Goal: Information Seeking & Learning: Check status

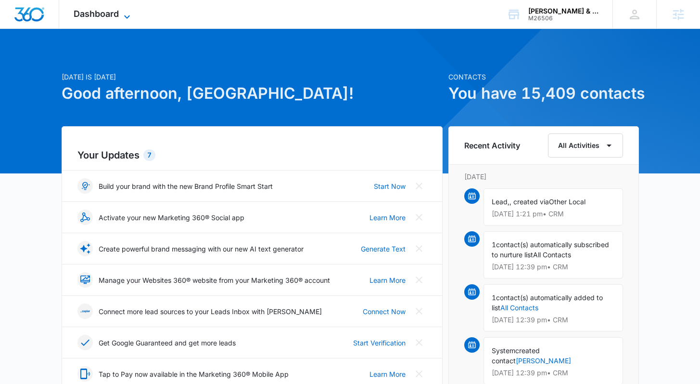
click at [97, 12] on span "Dashboard" at bounding box center [96, 14] width 45 height 10
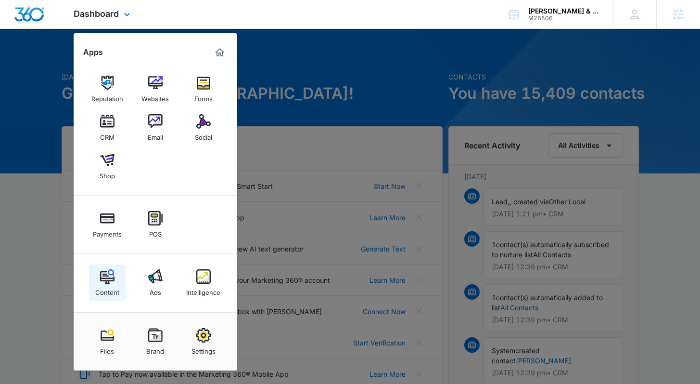
click at [108, 284] on div "Content" at bounding box center [107, 289] width 24 height 13
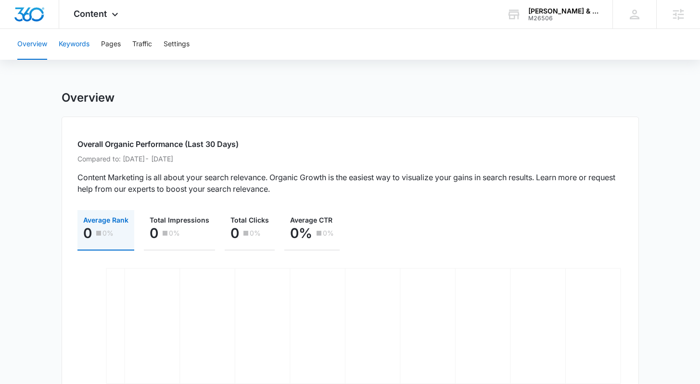
click at [79, 47] on button "Keywords" at bounding box center [74, 44] width 31 height 31
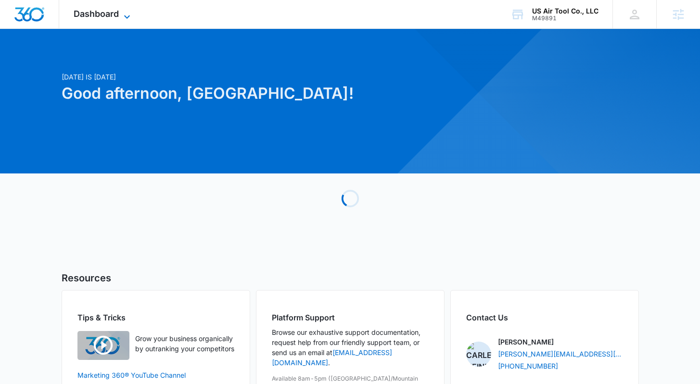
click at [113, 16] on span "Dashboard" at bounding box center [96, 14] width 45 height 10
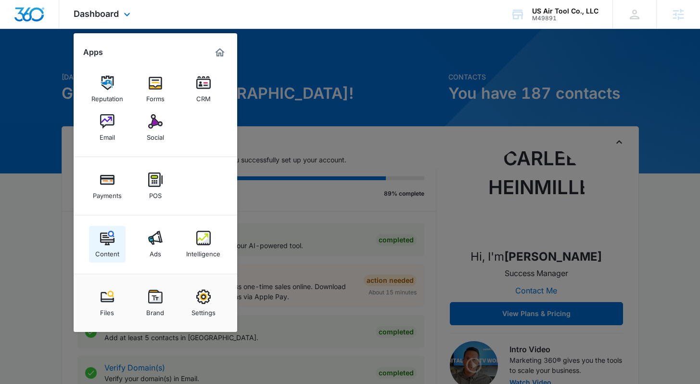
click at [99, 246] on div "Content" at bounding box center [107, 251] width 24 height 13
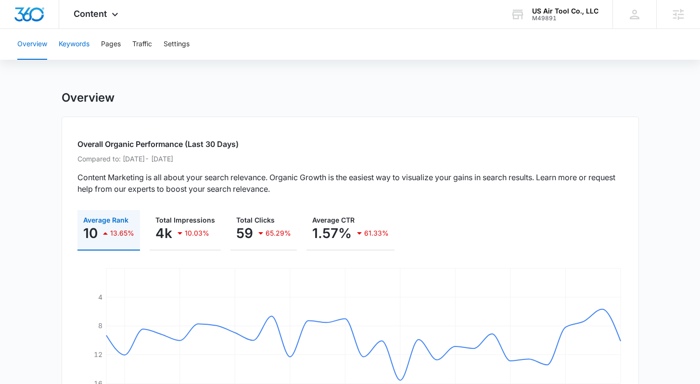
click at [86, 45] on button "Keywords" at bounding box center [74, 44] width 31 height 31
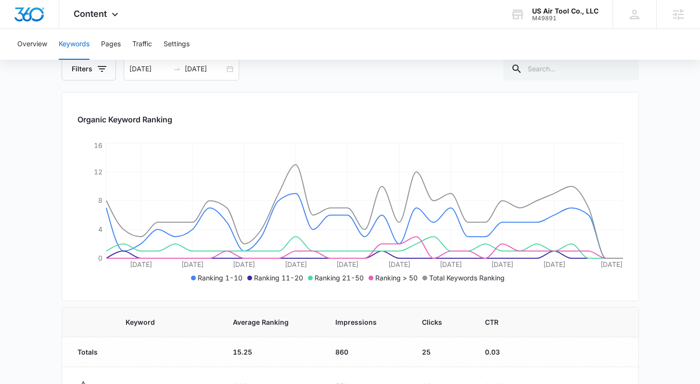
scroll to position [12, 0]
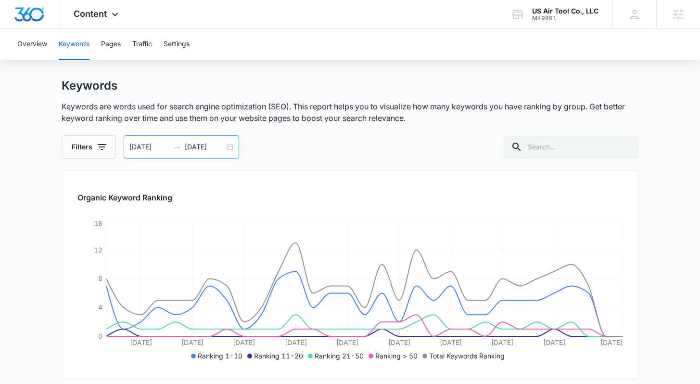
click at [191, 150] on input "[DATE]" at bounding box center [205, 146] width 40 height 11
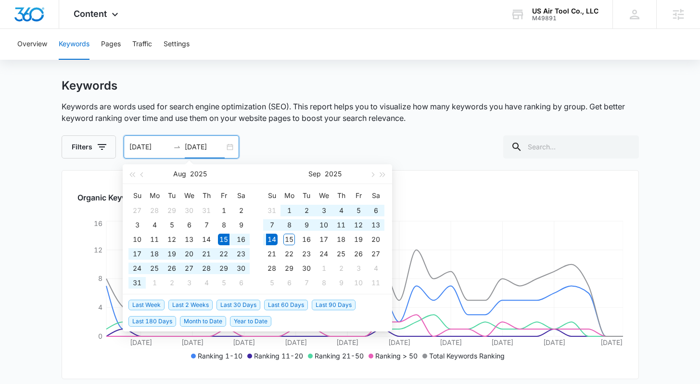
type input "[DATE]"
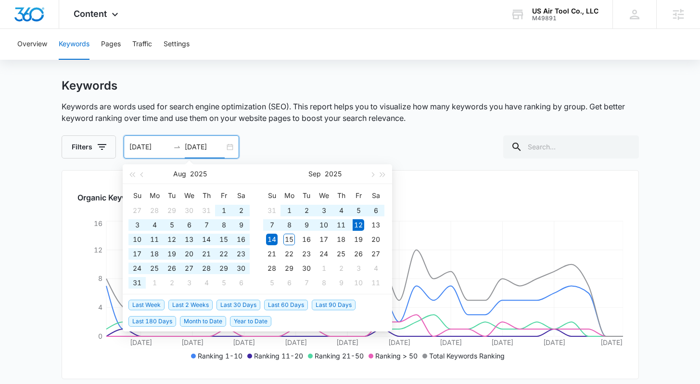
click at [240, 319] on span "Year to Date" at bounding box center [250, 321] width 41 height 11
type input "[DATE]"
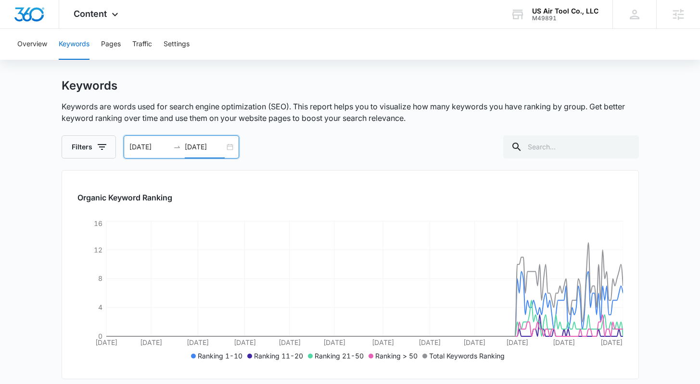
click at [175, 150] on icon "swap-right" at bounding box center [177, 147] width 8 height 8
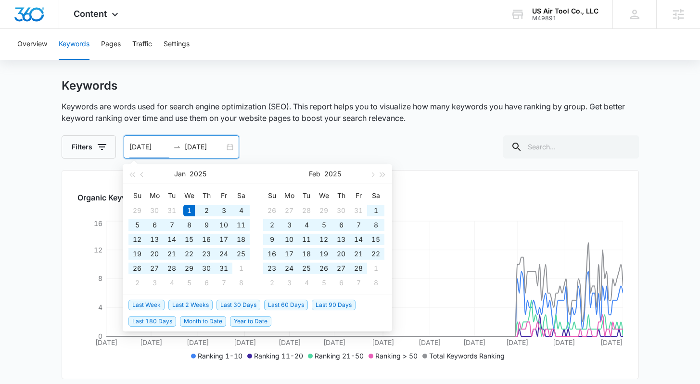
click at [153, 153] on div "01/01/2025 09/12/2025" at bounding box center [182, 146] width 116 height 23
click at [136, 145] on input "[DATE]" at bounding box center [149, 146] width 40 height 11
type input "07/01/2025"
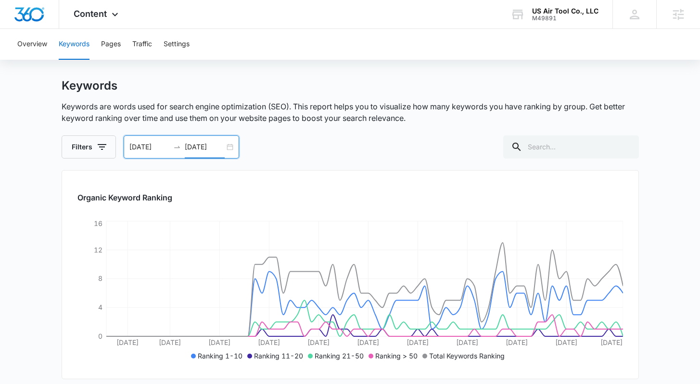
click at [123, 42] on div "Overview Keywords Pages Traffic Settings" at bounding box center [350, 44] width 677 height 31
click at [113, 43] on button "Pages" at bounding box center [111, 44] width 20 height 31
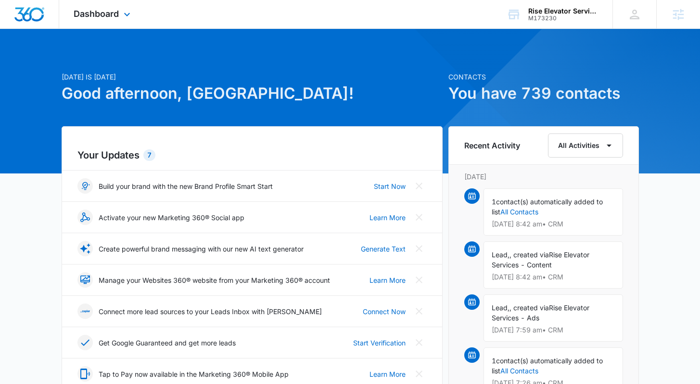
click at [113, 20] on div "Dashboard Apps Reputation Websites Forms CRM Email Social Payments POS Content …" at bounding box center [103, 14] width 88 height 28
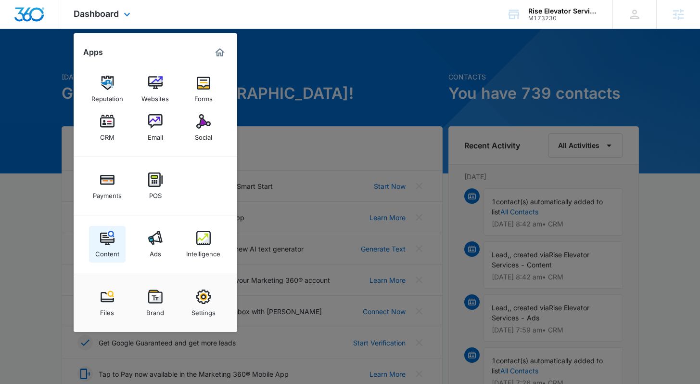
click at [110, 238] on img at bounding box center [107, 238] width 14 height 14
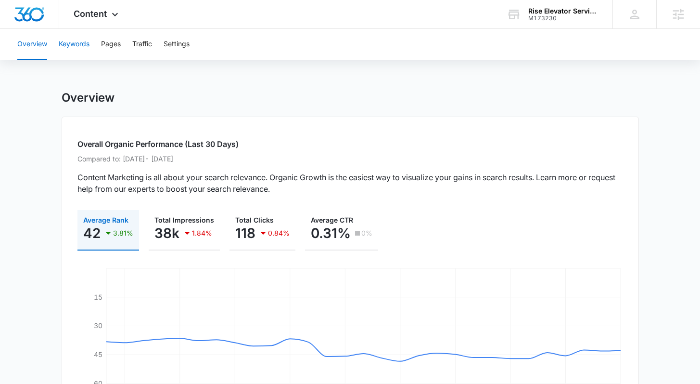
click at [70, 49] on button "Keywords" at bounding box center [74, 44] width 31 height 31
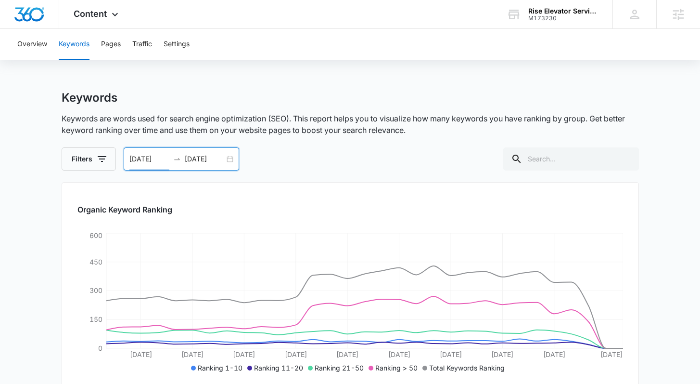
click at [155, 161] on input "[DATE]" at bounding box center [149, 159] width 40 height 11
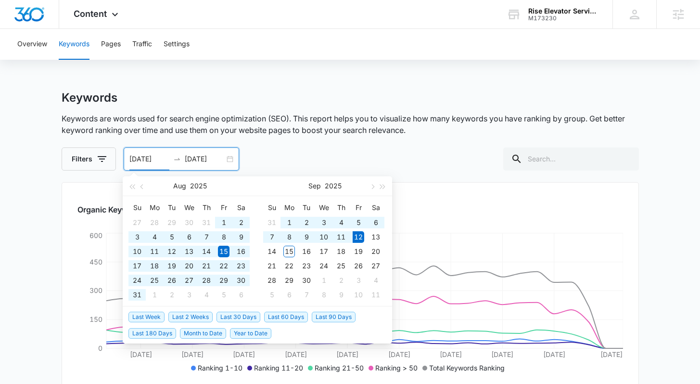
click at [248, 336] on span "Year to Date" at bounding box center [250, 333] width 41 height 11
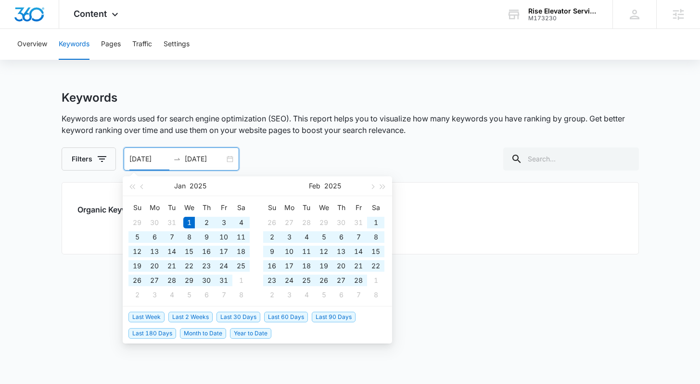
type input "01/01/2025"
type input "[DATE]"
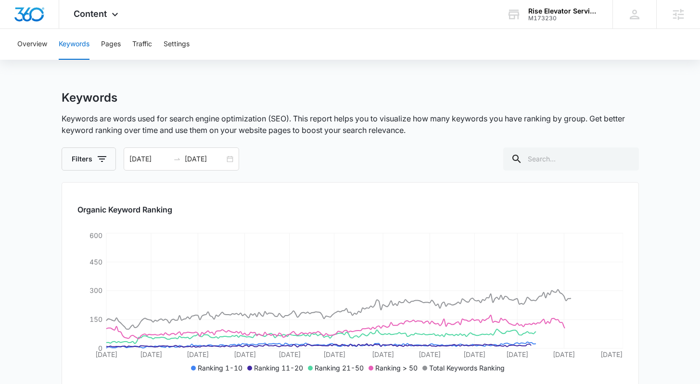
click at [39, 259] on main "Keywords Keywords are words used for search engine optimization (SEO). This rep…" at bounding box center [350, 321] width 700 height 462
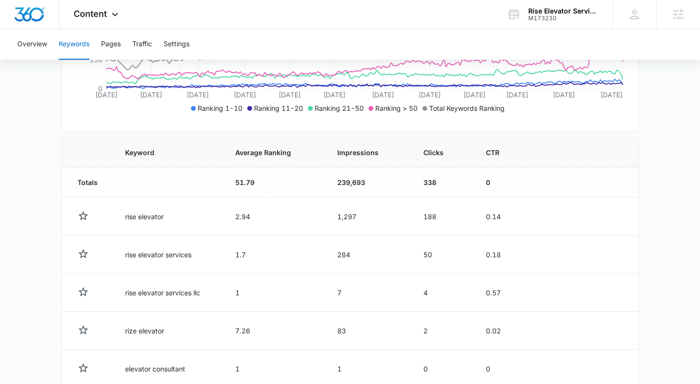
scroll to position [283, 0]
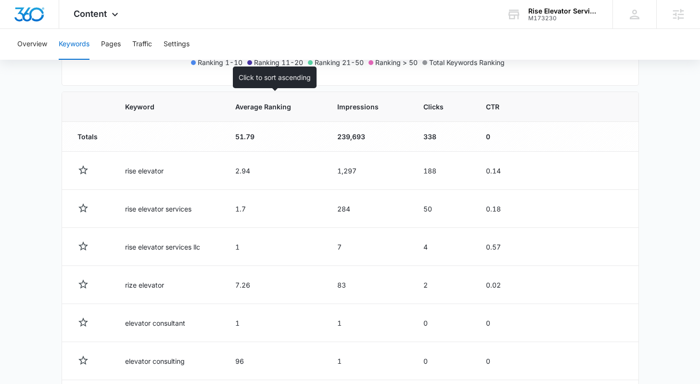
click at [246, 114] on th "Average Ranking" at bounding box center [275, 107] width 102 height 30
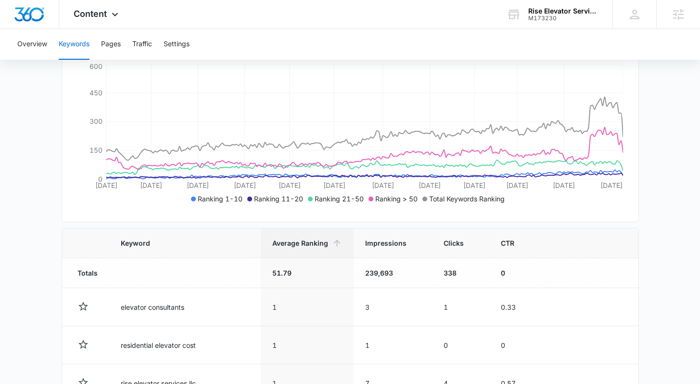
scroll to position [305, 0]
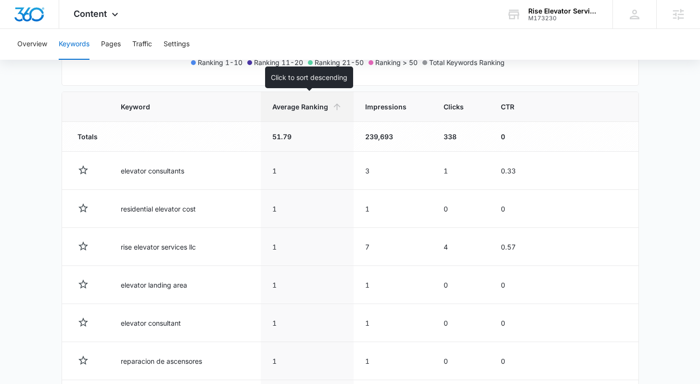
click at [301, 101] on th "Average Ranking" at bounding box center [307, 107] width 93 height 30
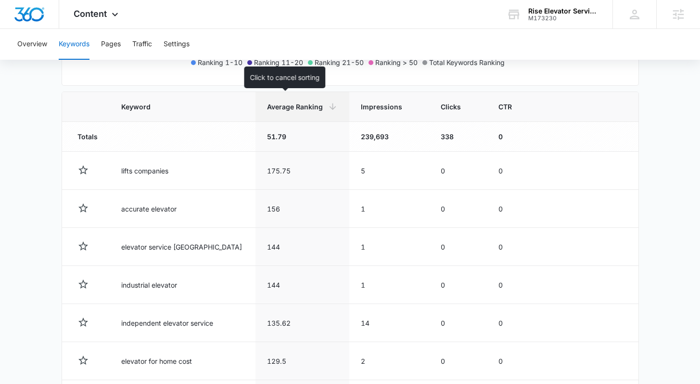
click at [286, 109] on span "Average Ranking" at bounding box center [295, 107] width 57 height 10
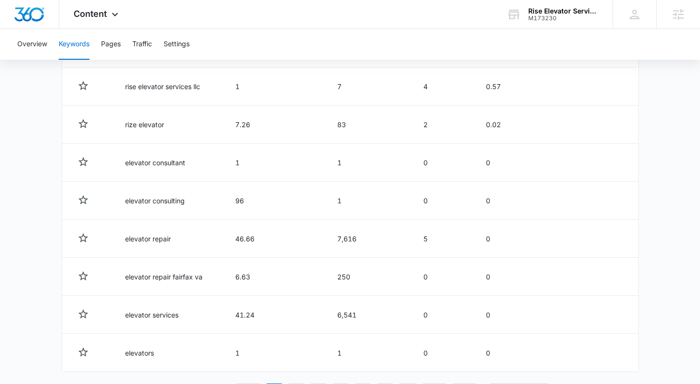
scroll to position [265, 0]
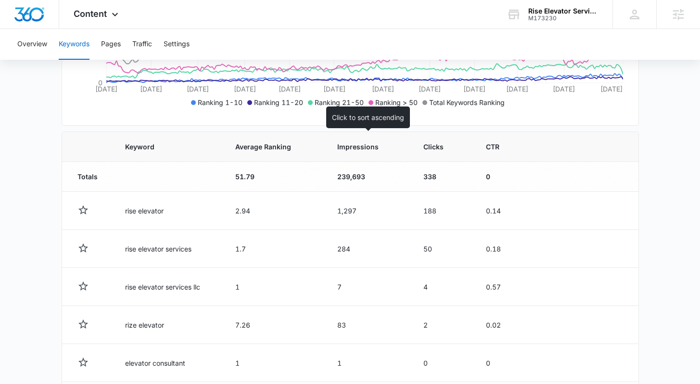
click at [369, 144] on span "Impressions" at bounding box center [361, 146] width 49 height 10
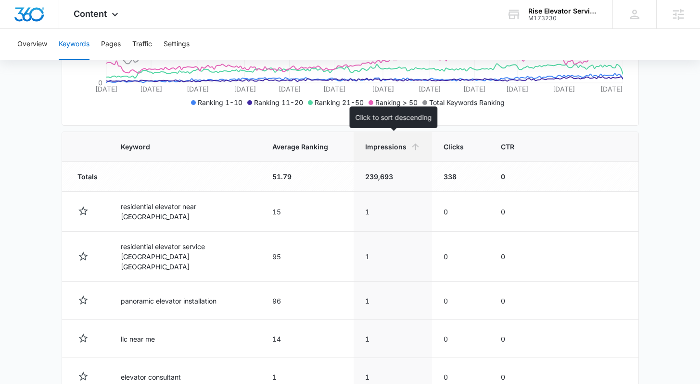
click at [381, 151] on span "Impressions" at bounding box center [385, 146] width 41 height 10
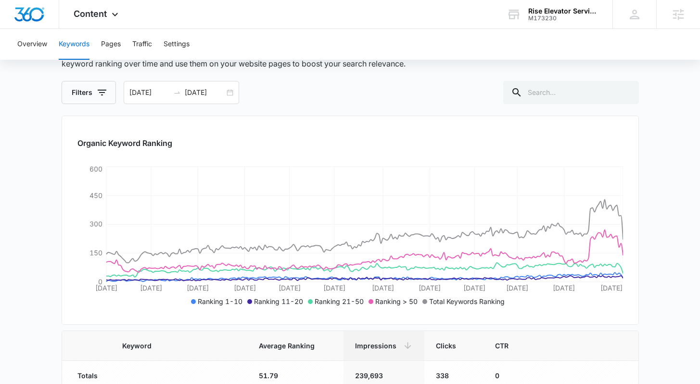
scroll to position [70, 0]
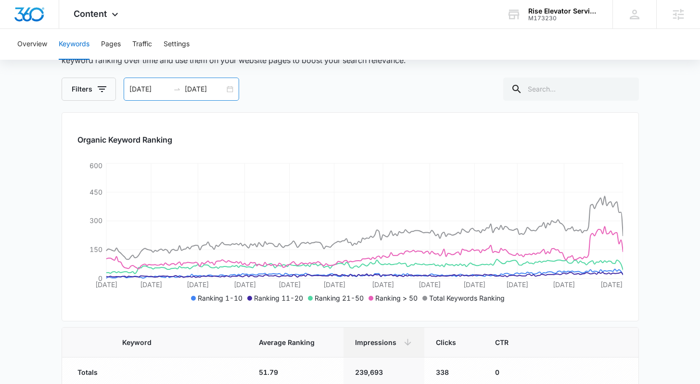
click at [139, 90] on input "[DATE]" at bounding box center [149, 89] width 40 height 11
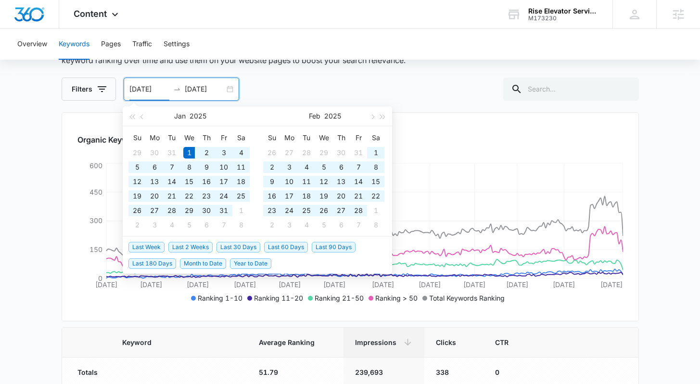
click at [164, 86] on input "[DATE]" at bounding box center [149, 89] width 40 height 11
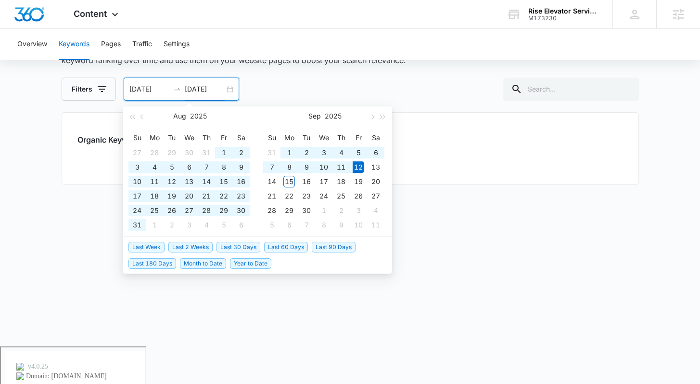
scroll to position [32, 0]
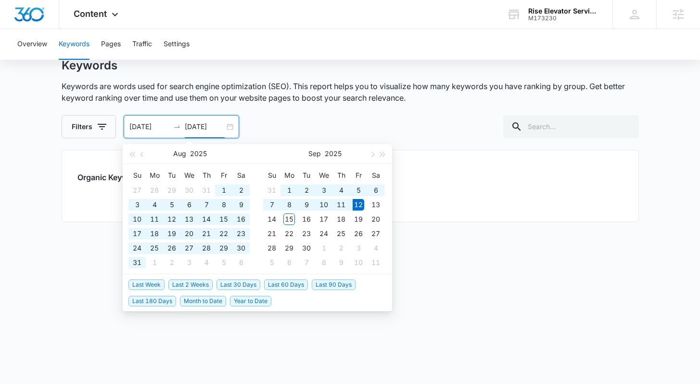
click at [19, 170] on main "Keywords Keywords are words used for search engine optimization (SEO). This rep…" at bounding box center [350, 220] width 700 height 325
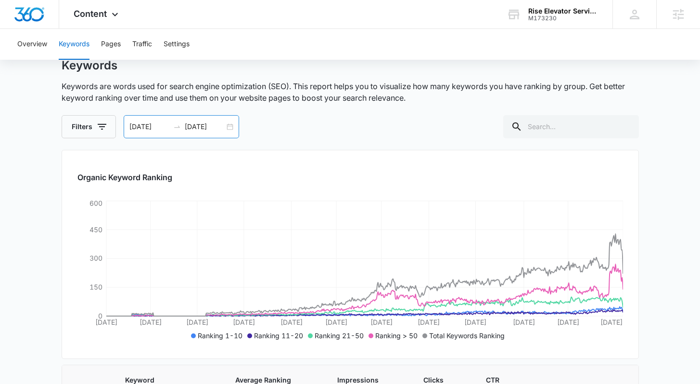
click at [138, 130] on input "01/01/2024" at bounding box center [149, 126] width 40 height 11
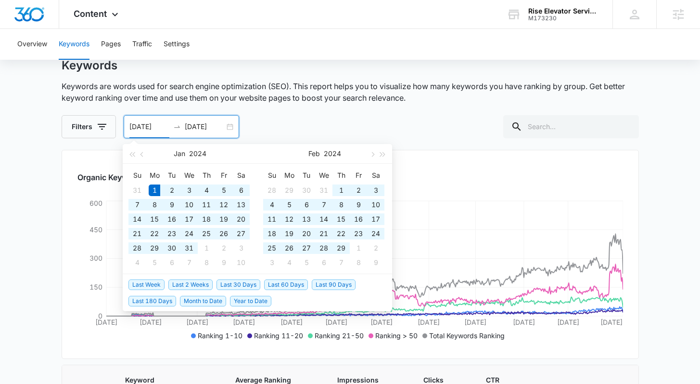
click at [136, 128] on input "01/01/2024" at bounding box center [149, 126] width 40 height 11
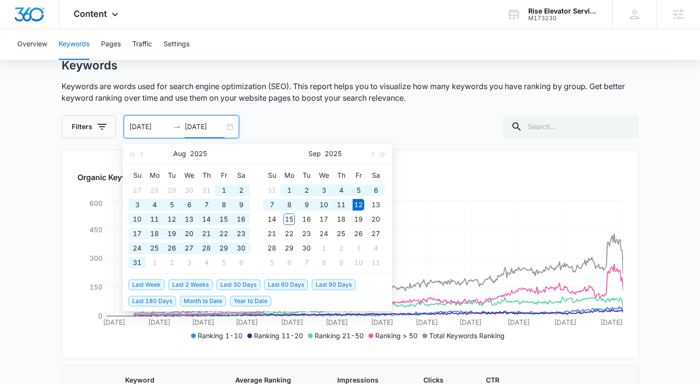
click at [137, 123] on input "04/01/2024" at bounding box center [149, 126] width 40 height 11
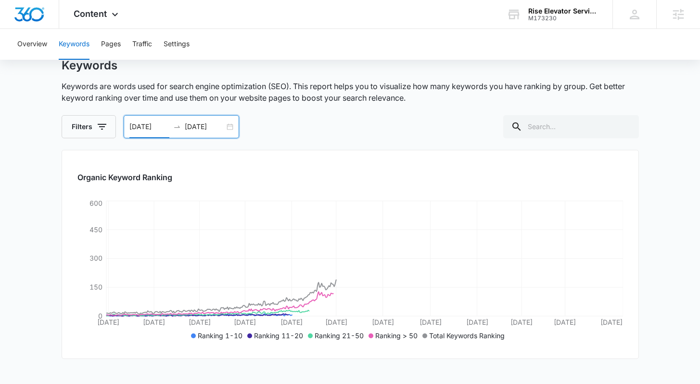
type input "05/01/2024"
click at [60, 171] on main "Keywords Keywords are words used for search engine optimization (SEO). This rep…" at bounding box center [350, 289] width 700 height 462
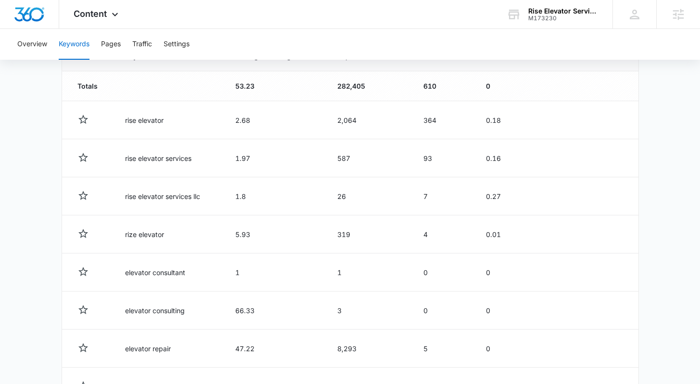
scroll to position [276, 0]
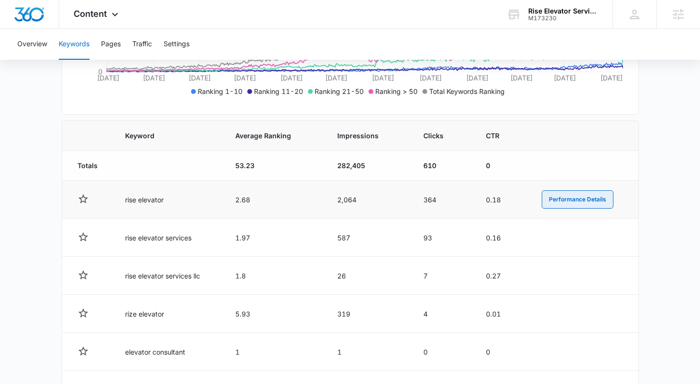
click at [591, 205] on button "Performance Details" at bounding box center [578, 199] width 72 height 18
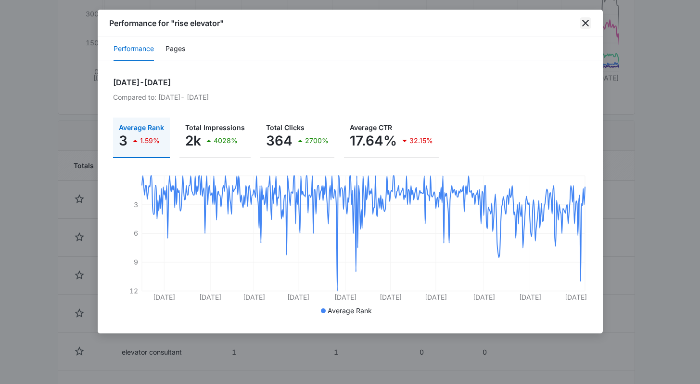
click at [587, 24] on icon "close" at bounding box center [585, 23] width 7 height 7
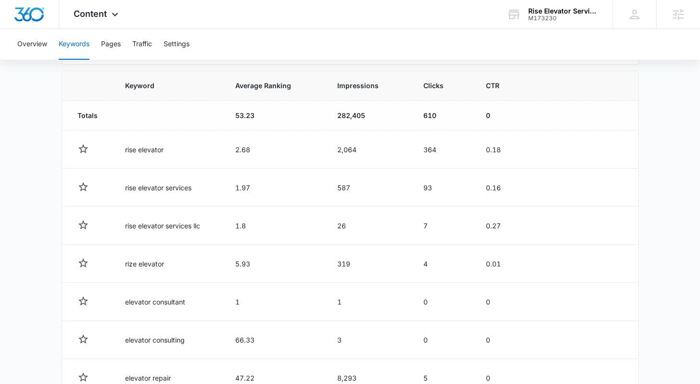
scroll to position [328, 0]
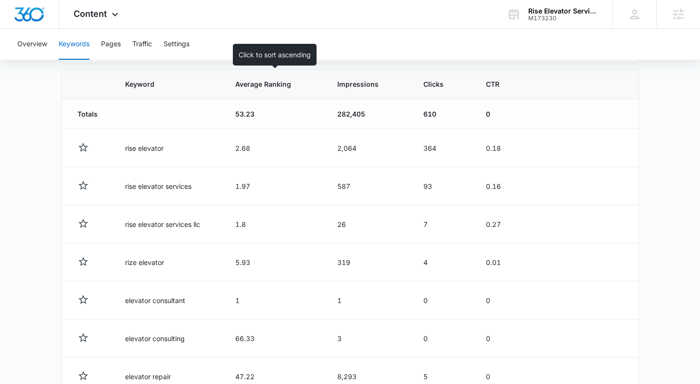
click at [270, 84] on span "Average Ranking" at bounding box center [267, 84] width 65 height 10
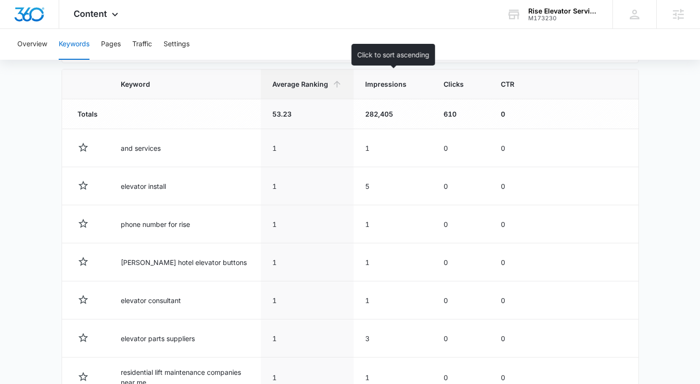
click at [395, 93] on th "Impressions" at bounding box center [393, 84] width 78 height 30
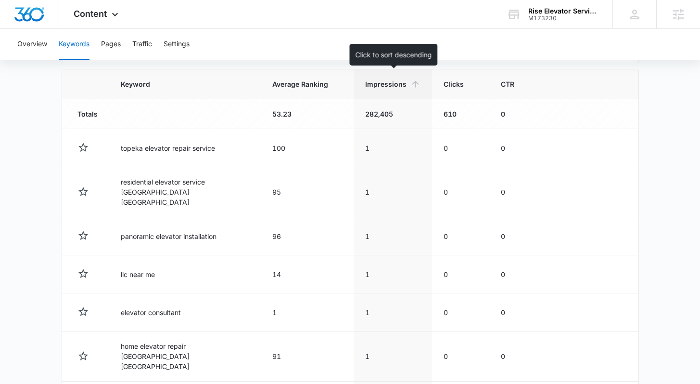
click at [411, 93] on th "Impressions" at bounding box center [393, 84] width 78 height 30
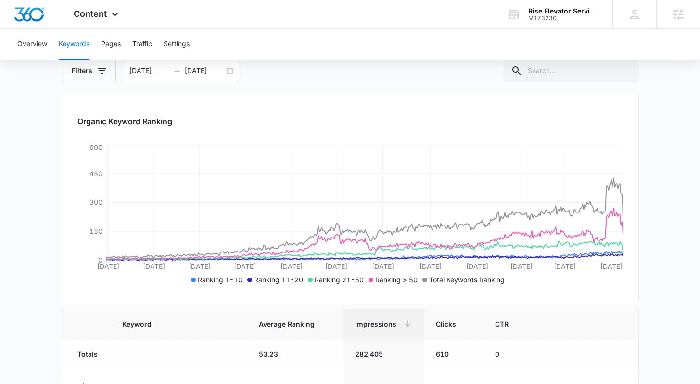
scroll to position [0, 0]
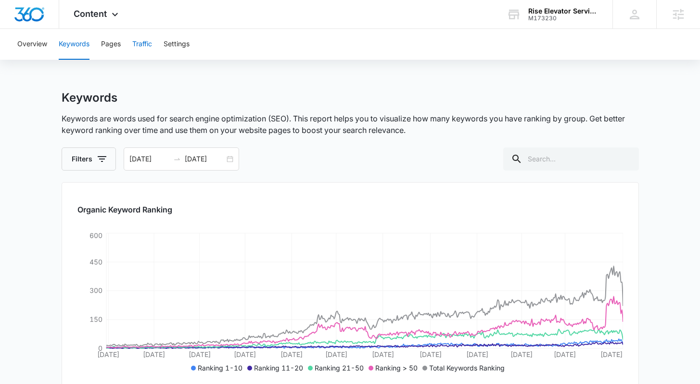
click at [144, 45] on button "Traffic" at bounding box center [142, 44] width 20 height 31
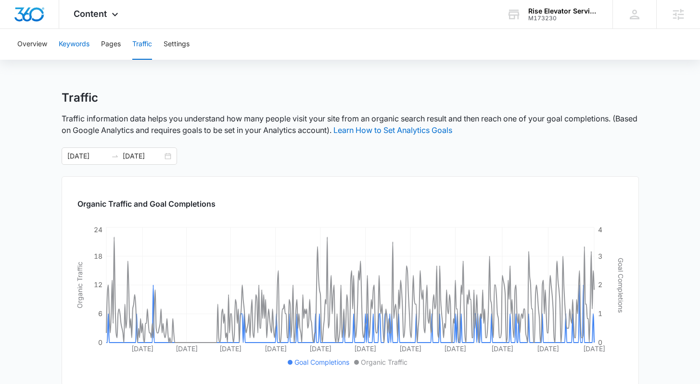
click at [76, 47] on button "Keywords" at bounding box center [74, 44] width 31 height 31
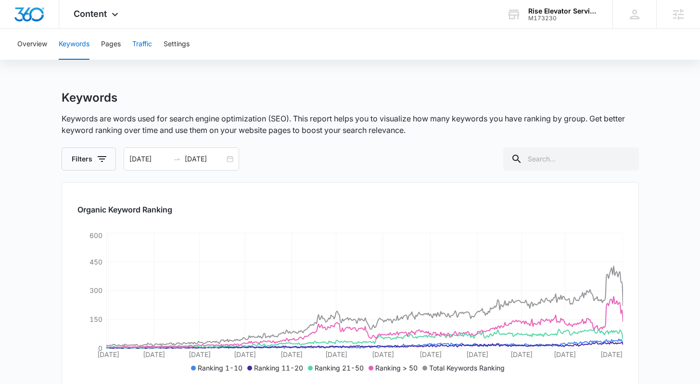
click at [138, 44] on button "Traffic" at bounding box center [142, 44] width 20 height 31
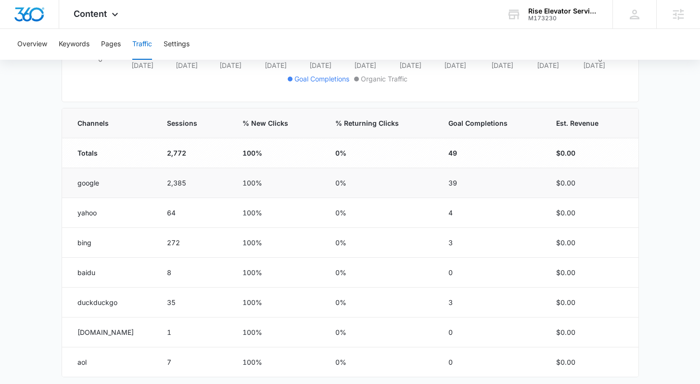
scroll to position [321, 0]
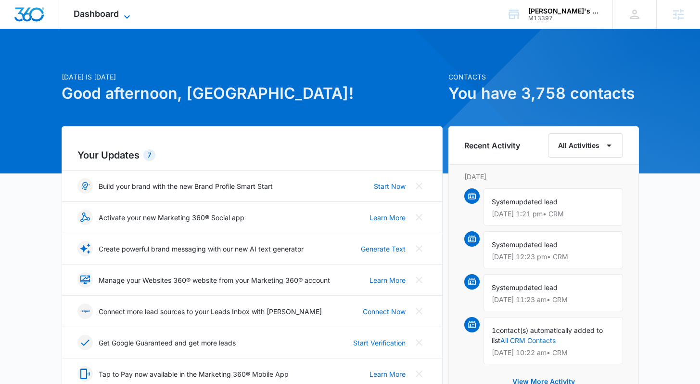
click at [101, 15] on span "Dashboard" at bounding box center [96, 14] width 45 height 10
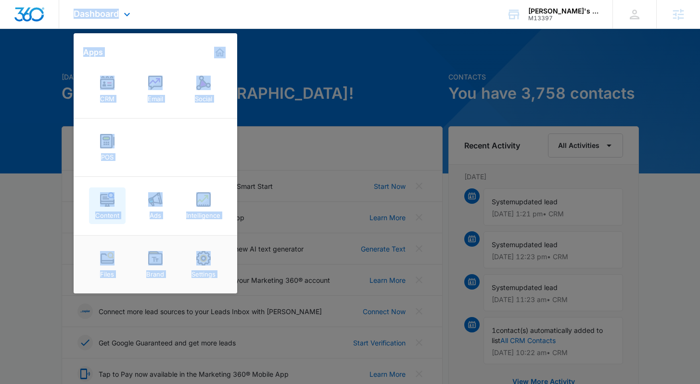
click at [107, 203] on img at bounding box center [107, 199] width 14 height 14
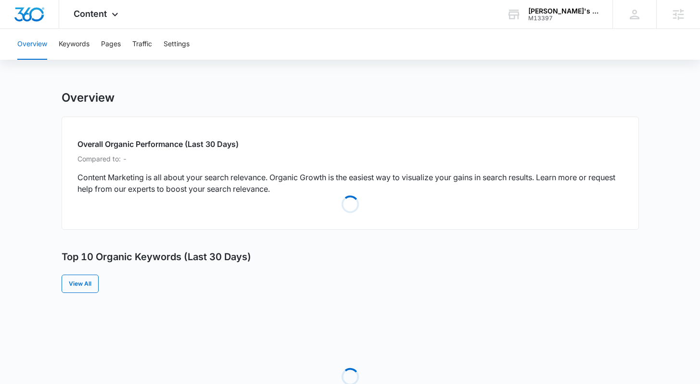
click at [48, 165] on main "Overview Overall Organic Performance (Last 30 Days) Compared to: - Content Mark…" at bounding box center [350, 366] width 700 height 552
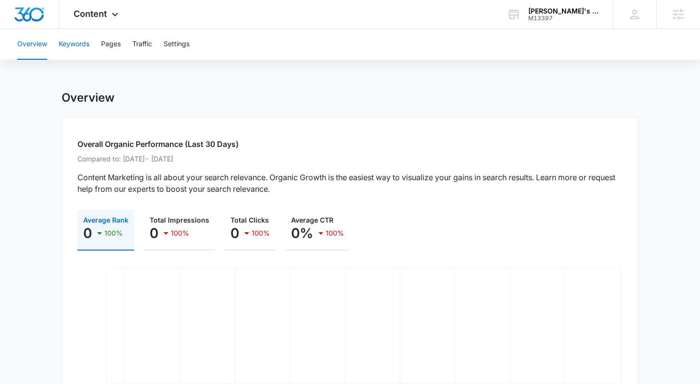
click at [70, 44] on button "Keywords" at bounding box center [74, 44] width 31 height 31
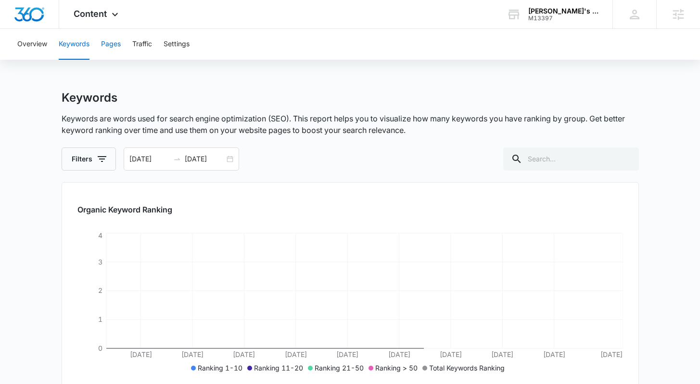
click at [103, 41] on button "Pages" at bounding box center [111, 44] width 20 height 31
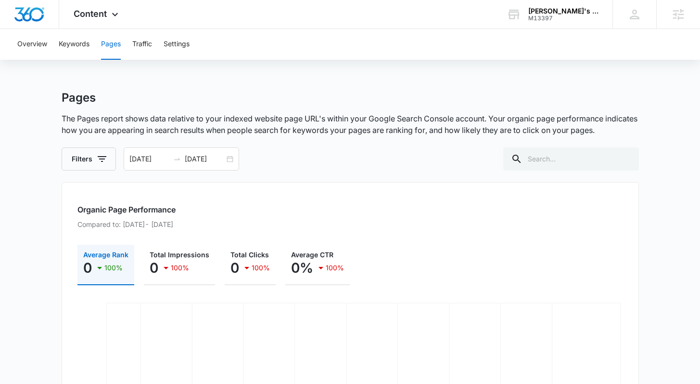
click at [155, 44] on div "Overview Keywords Pages Traffic Settings" at bounding box center [350, 44] width 677 height 31
click at [143, 45] on button "Traffic" at bounding box center [142, 44] width 20 height 31
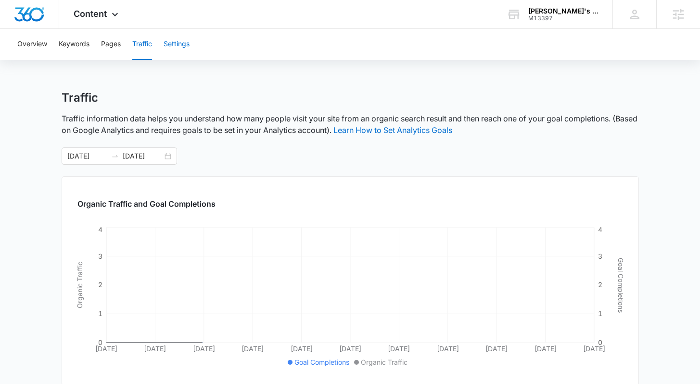
click at [186, 47] on button "Settings" at bounding box center [177, 44] width 26 height 31
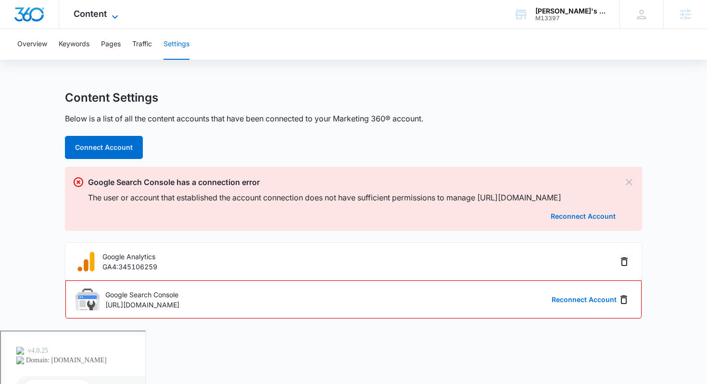
click at [101, 15] on span "Content" at bounding box center [90, 14] width 33 height 10
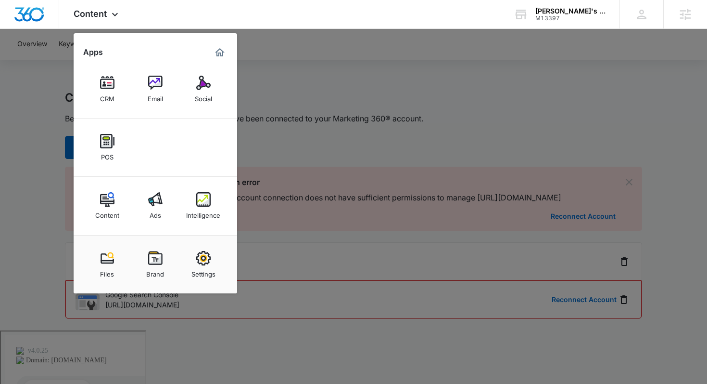
click at [3, 129] on div at bounding box center [353, 192] width 707 height 384
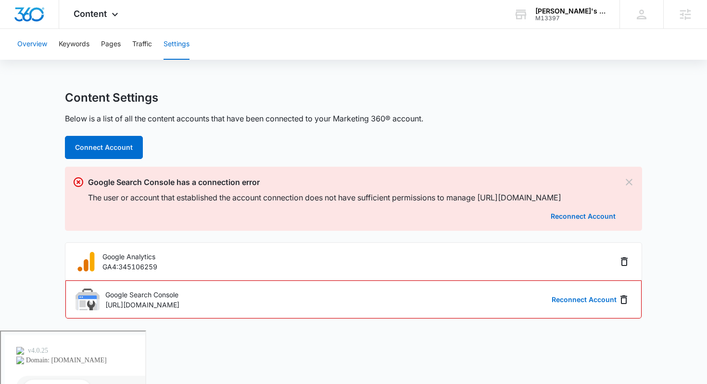
click at [38, 47] on button "Overview" at bounding box center [32, 44] width 30 height 31
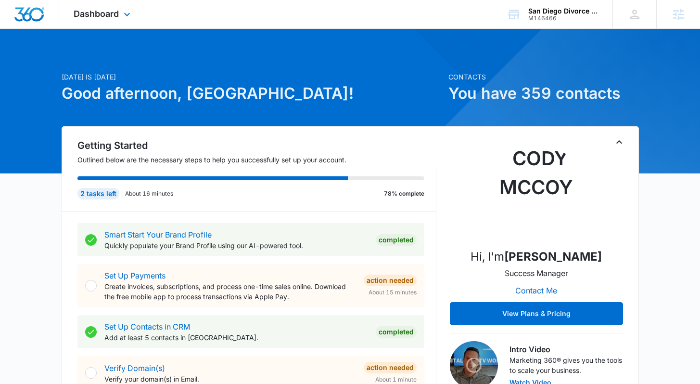
click at [98, 21] on div "Dashboard Apps Reputation Forms CRM Email Social POS Content Ads Intelligence F…" at bounding box center [103, 14] width 88 height 28
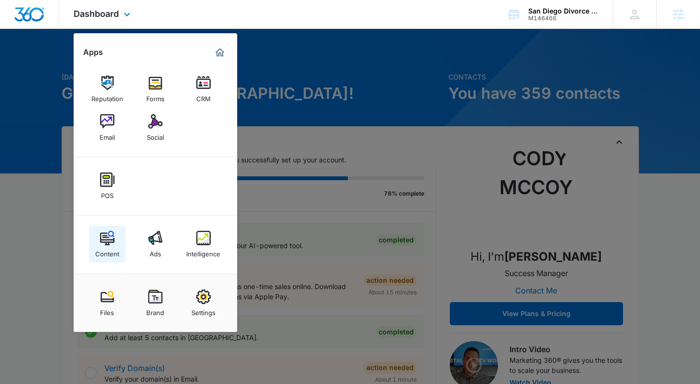
click at [104, 244] on img at bounding box center [107, 238] width 14 height 14
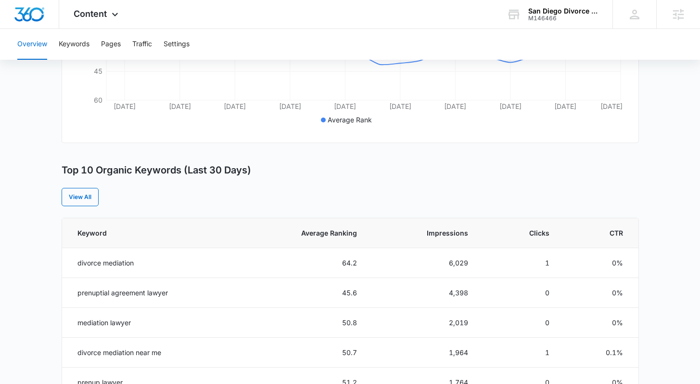
scroll to position [353, 0]
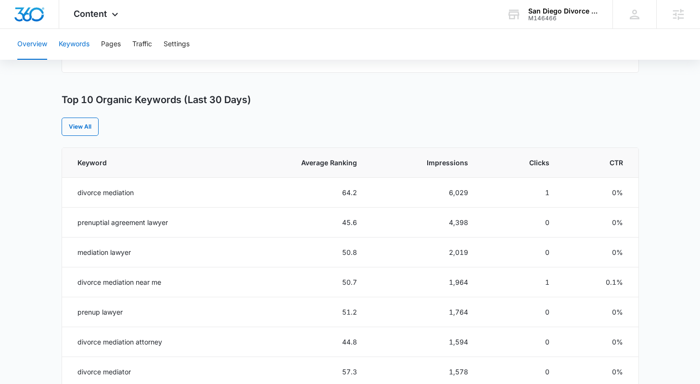
click at [74, 50] on button "Keywords" at bounding box center [74, 44] width 31 height 31
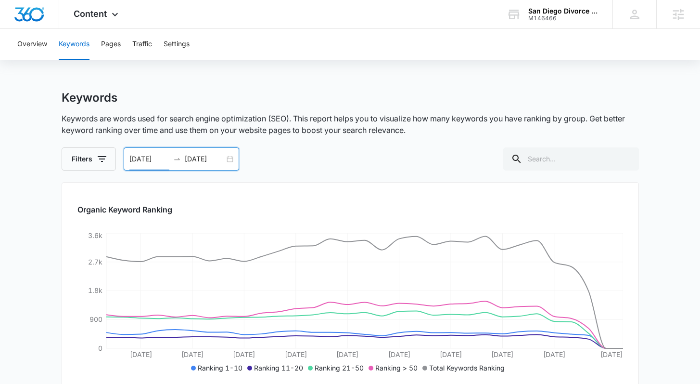
click at [146, 160] on input "[DATE]" at bounding box center [149, 159] width 40 height 11
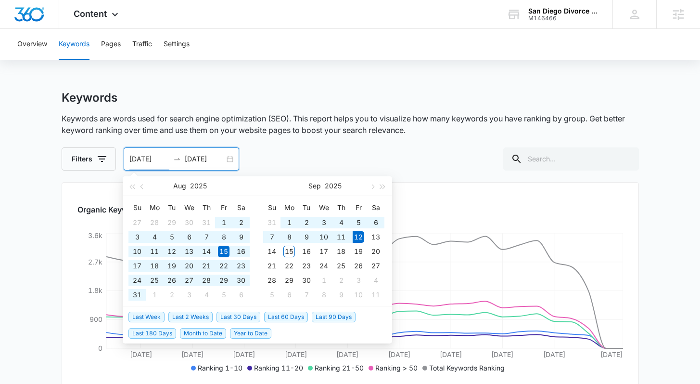
click at [252, 336] on span "Year to Date" at bounding box center [250, 333] width 41 height 11
type input "[DATE]"
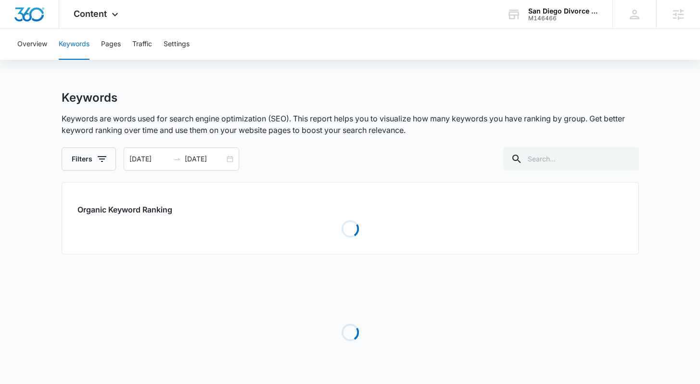
click at [37, 278] on main "Keywords Keywords are words used for search engine optimization (SEO). This rep…" at bounding box center [350, 252] width 700 height 325
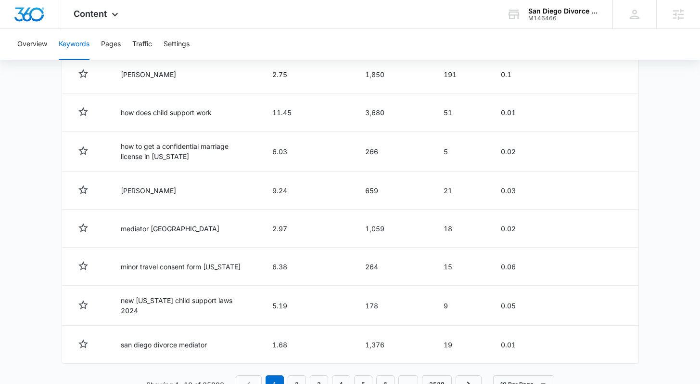
scroll to position [508, 0]
